Goal: Task Accomplishment & Management: Manage account settings

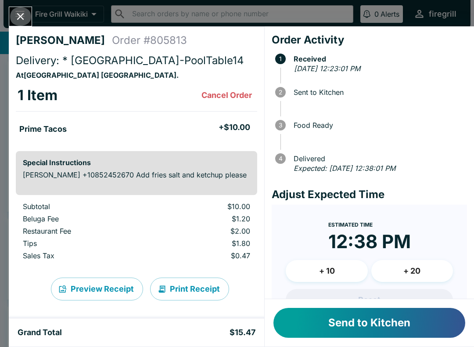
click at [21, 18] on icon "Close" at bounding box center [20, 17] width 12 height 12
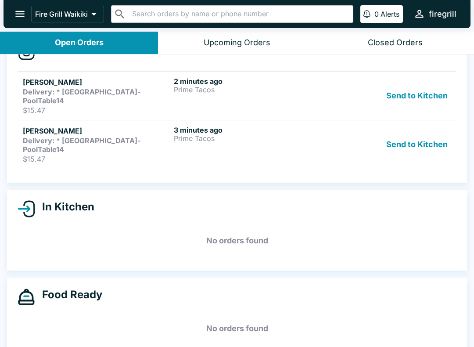
scroll to position [28, 0]
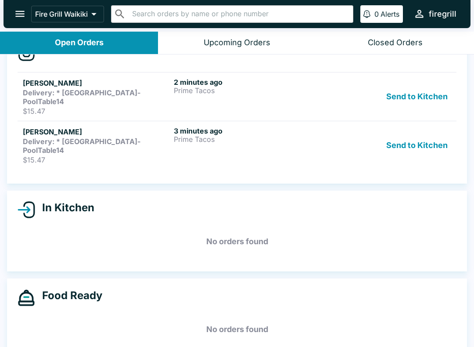
click at [309, 141] on div "3 minutes ago Prime Tacos" at bounding box center [248, 146] width 148 height 38
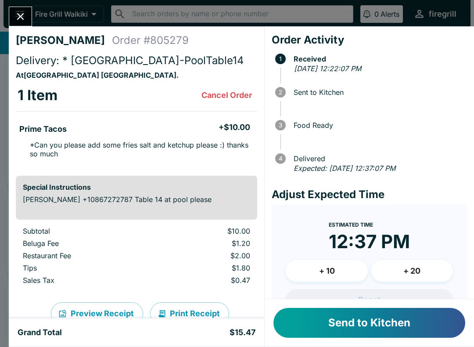
click at [398, 326] on button "Send to Kitchen" at bounding box center [370, 323] width 192 height 30
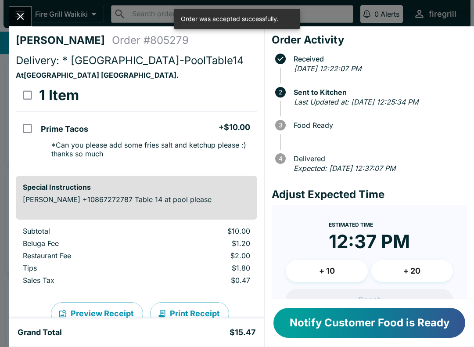
click at [23, 19] on icon "Close" at bounding box center [20, 16] width 7 height 7
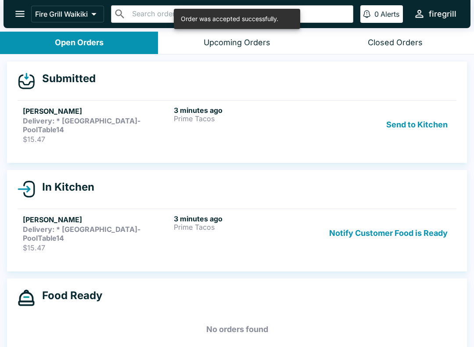
click at [221, 123] on div "3 minutes ago Prime Tacos" at bounding box center [248, 125] width 148 height 38
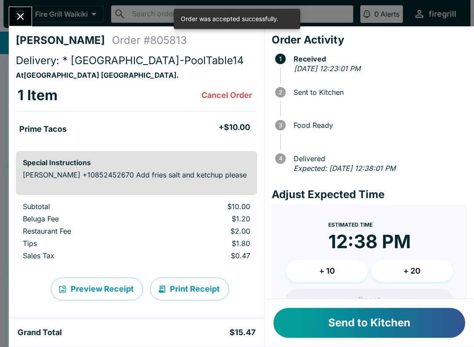
click at [405, 327] on button "Send to Kitchen" at bounding box center [370, 323] width 192 height 30
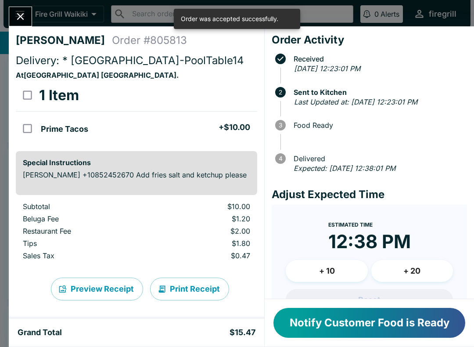
click at [20, 14] on icon "Close" at bounding box center [20, 17] width 12 height 12
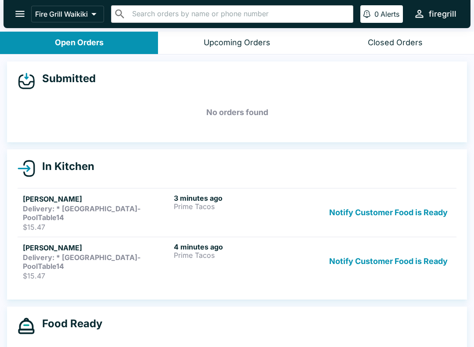
click at [236, 251] on p "Prime Tacos" at bounding box center [248, 255] width 148 height 8
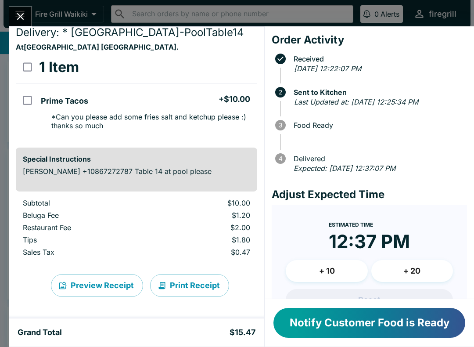
scroll to position [28, 0]
click at [20, 15] on icon "Close" at bounding box center [20, 16] width 7 height 7
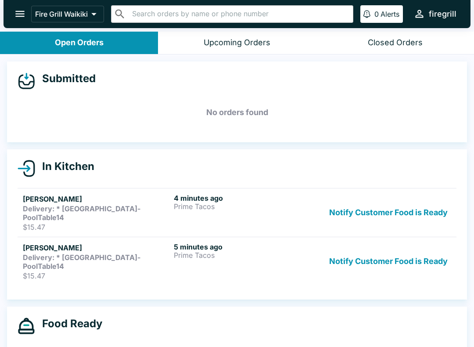
click at [212, 209] on p "Prime Tacos" at bounding box center [248, 207] width 148 height 8
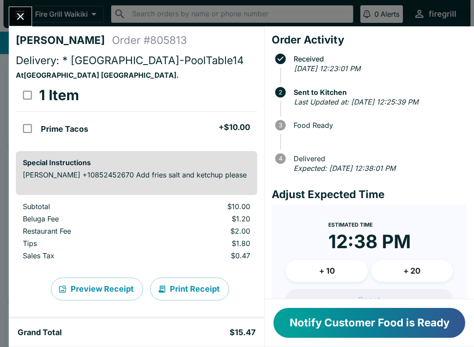
click at [24, 20] on icon "Close" at bounding box center [20, 17] width 12 height 12
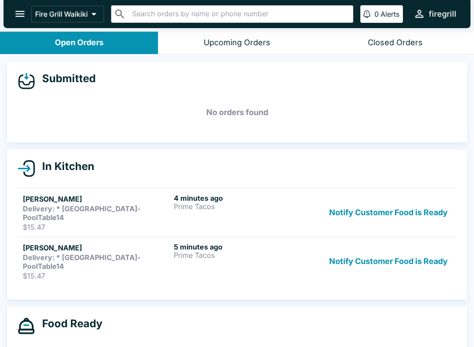
click at [141, 253] on strong "Delivery: * [GEOGRAPHIC_DATA]-PoolTable14" at bounding box center [82, 262] width 118 height 18
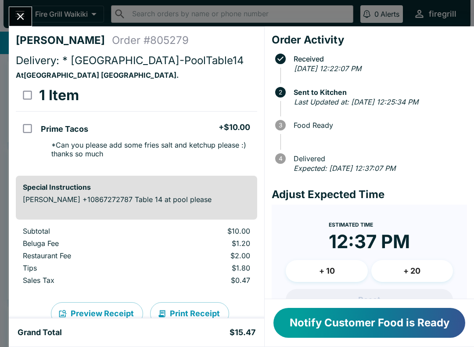
click at [26, 23] on button "Close" at bounding box center [20, 16] width 22 height 19
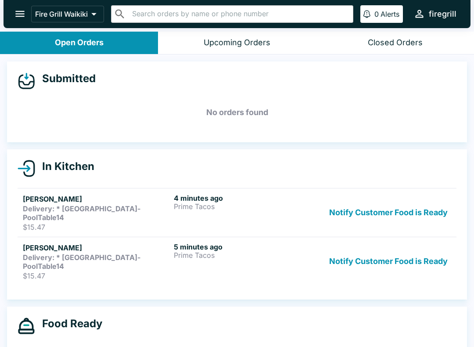
click at [98, 202] on h5 "[PERSON_NAME]" at bounding box center [97, 199] width 148 height 11
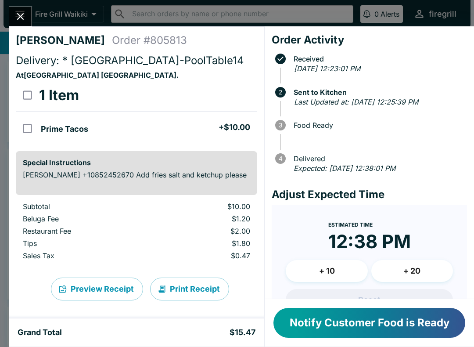
click at [16, 10] on button "Close" at bounding box center [20, 16] width 22 height 19
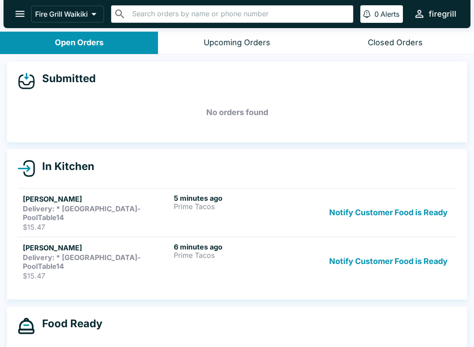
click at [137, 253] on strong "Delivery: * [GEOGRAPHIC_DATA]-PoolTable14" at bounding box center [82, 262] width 118 height 18
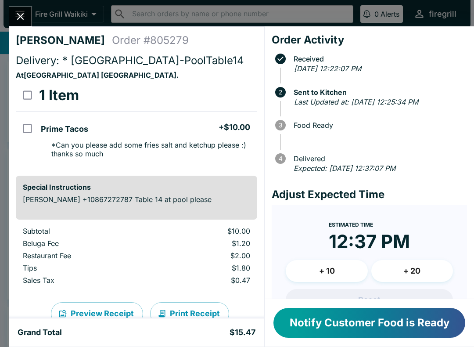
click at [20, 14] on icon "Close" at bounding box center [20, 17] width 12 height 12
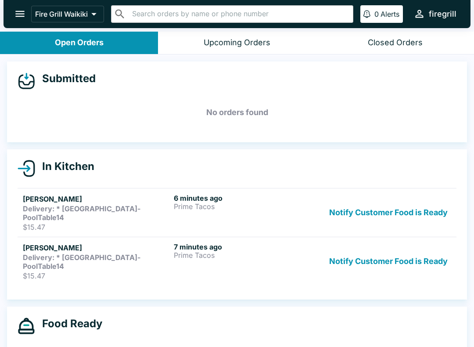
click at [116, 211] on strong "Delivery: * [GEOGRAPHIC_DATA]-PoolTable14" at bounding box center [82, 213] width 118 height 18
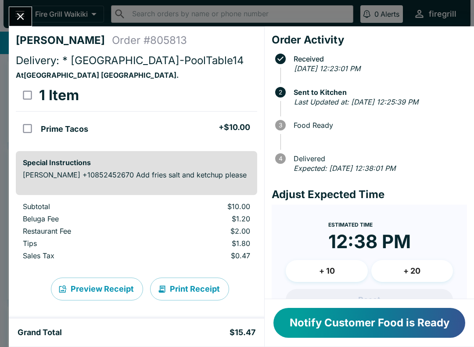
click at [18, 12] on icon "Close" at bounding box center [20, 17] width 12 height 12
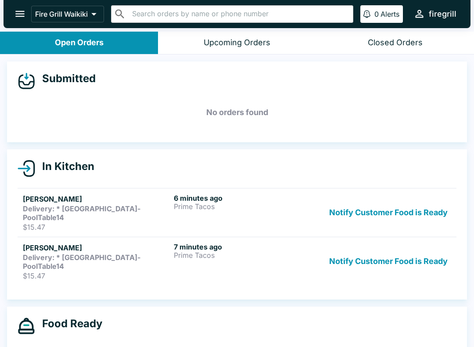
scroll to position [0, 0]
click at [333, 259] on button "Notify Customer Food is Ready" at bounding box center [389, 261] width 126 height 38
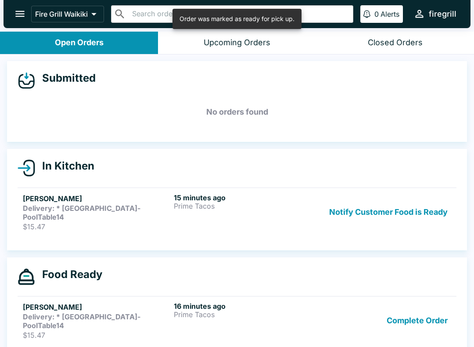
scroll to position [0, 0]
click at [348, 207] on button "Notify Customer Food is Ready" at bounding box center [389, 213] width 126 height 38
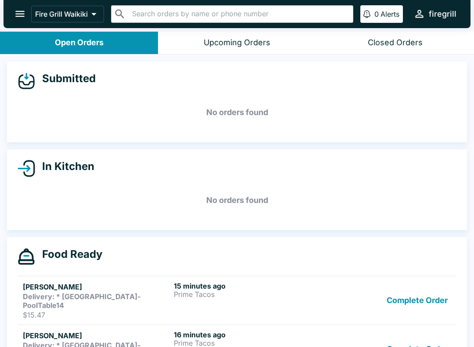
click at [402, 304] on button "Complete Order" at bounding box center [418, 301] width 68 height 38
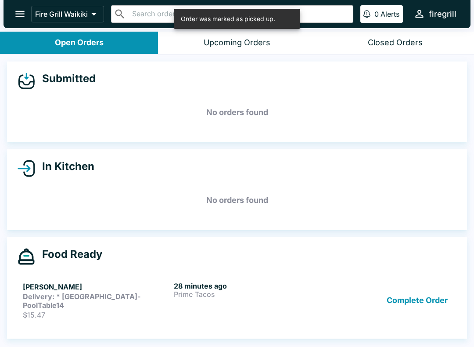
click at [403, 293] on button "Complete Order" at bounding box center [418, 301] width 68 height 38
